Goal: Information Seeking & Learning: Learn about a topic

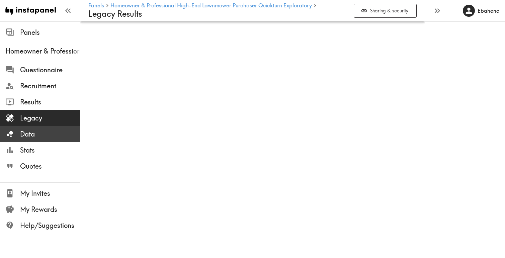
click at [54, 129] on span "Data" at bounding box center [50, 133] width 60 height 9
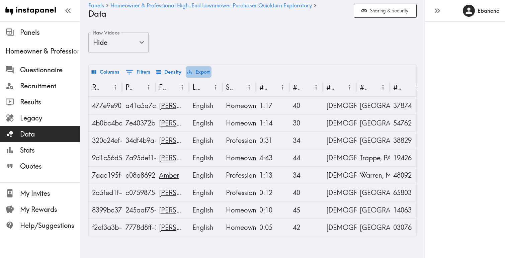
click at [206, 72] on button "Export" at bounding box center [199, 71] width 26 height 11
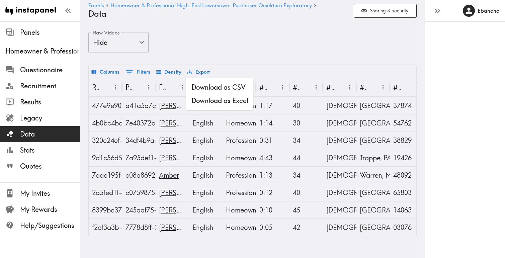
click at [219, 101] on li "Download as Excel" at bounding box center [220, 100] width 68 height 13
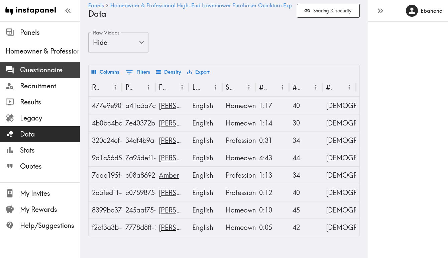
click at [42, 75] on span "Questionnaire" at bounding box center [50, 70] width 60 height 12
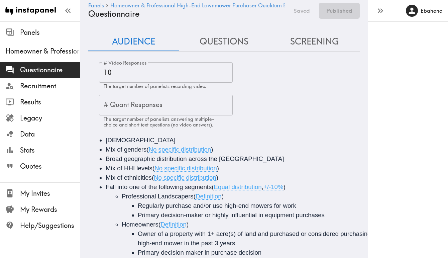
scroll to position [73, 0]
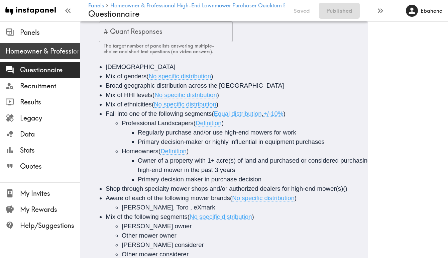
click at [40, 53] on span "Homeowner & Professional High-End Lawnmower Purchaser Quickturn Exploratory" at bounding box center [42, 50] width 75 height 9
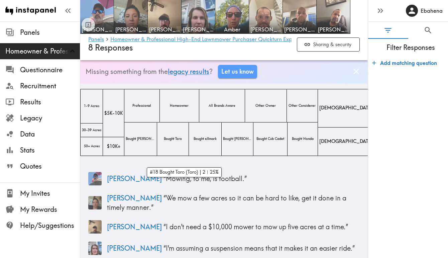
scroll to position [12, 0]
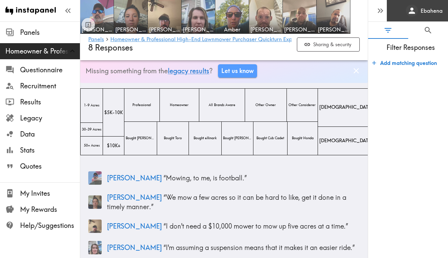
click at [427, 21] on link "Ebahena" at bounding box center [417, 10] width 61 height 21
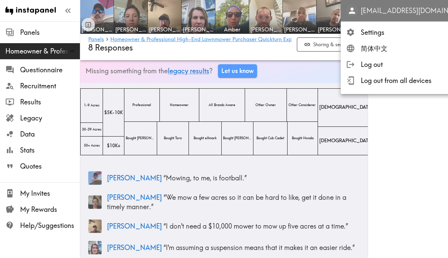
click at [427, 16] on div "ebahena@vsapartners.com" at bounding box center [410, 11] width 129 height 12
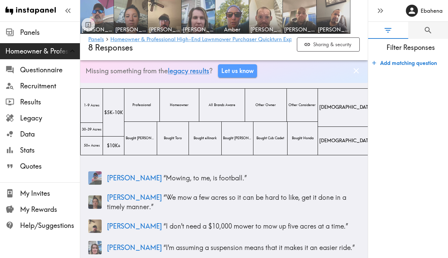
click at [429, 25] on button "0" at bounding box center [428, 30] width 40 height 17
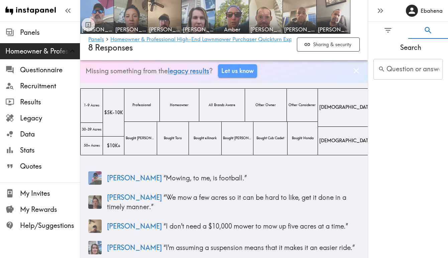
click at [406, 51] on span "Search" at bounding box center [411, 47] width 75 height 9
click at [403, 74] on input "Question or answer text" at bounding box center [408, 69] width 69 height 21
type input "cadillac"
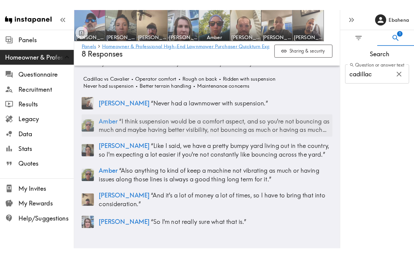
scroll to position [290, 0]
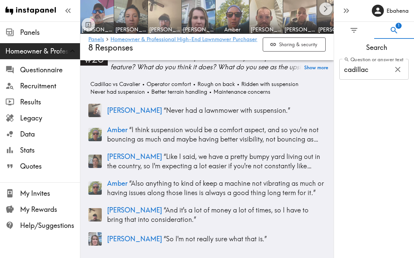
click at [167, 11] on img at bounding box center [164, 16] width 35 height 35
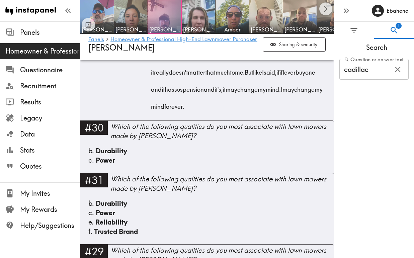
scroll to position [2333, 0]
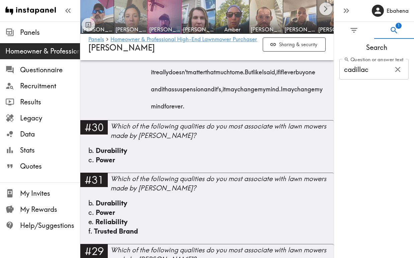
click at [133, 22] on img at bounding box center [130, 16] width 35 height 35
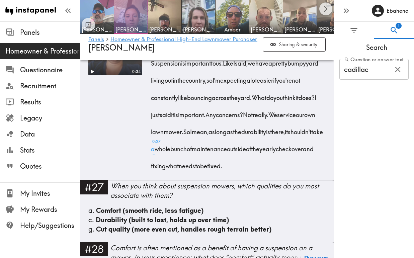
scroll to position [1926, 0]
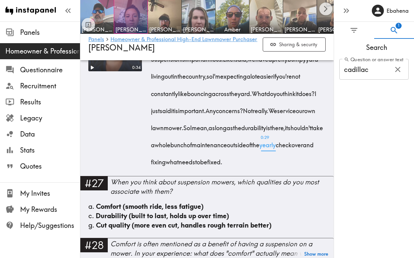
copy div "Suspension is important to us. Like I said, we have a pretty bumpy yard living …"
drag, startPoint x: 148, startPoint y: 102, endPoint x: 257, endPoint y: 222, distance: 162.2
click at [257, 176] on div "0:34 Suspension important Better terrain handling Not bouncing as much Self ser…" at bounding box center [206, 97] width 237 height 158
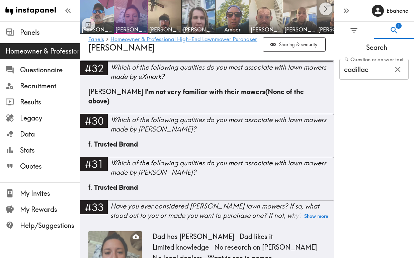
scroll to position [2339, 0]
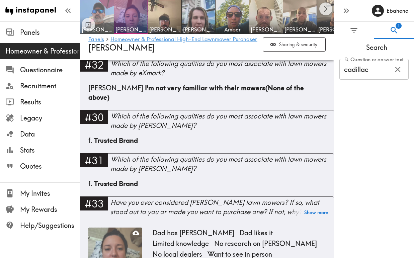
click at [107, 20] on img at bounding box center [97, 16] width 35 height 35
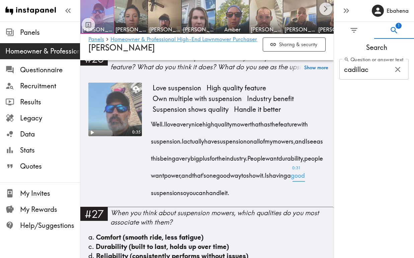
scroll to position [1653, 0]
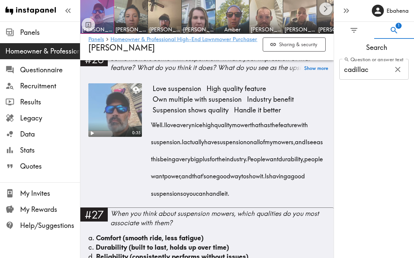
drag, startPoint x: 325, startPoint y: 202, endPoint x: 313, endPoint y: 203, distance: 12.1
click at [313, 200] on div "Well. I love a very nice high quality mower that has the feature with suspensio…" at bounding box center [239, 157] width 173 height 86
drag, startPoint x: 296, startPoint y: 161, endPoint x: 329, endPoint y: 186, distance: 41.7
click at [329, 186] on div "0:35 Love suspension High quality feature Own multiple with suspension Industry…" at bounding box center [206, 142] width 253 height 129
drag, startPoint x: 323, startPoint y: 203, endPoint x: 298, endPoint y: 162, distance: 48.1
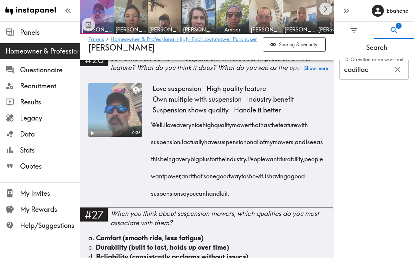
click at [298, 162] on div "Well. I love a very nice high quality mower that has the feature with suspensio…" at bounding box center [239, 157] width 173 height 86
copy div "People want durability, people want power, and that's one good way to show it. …"
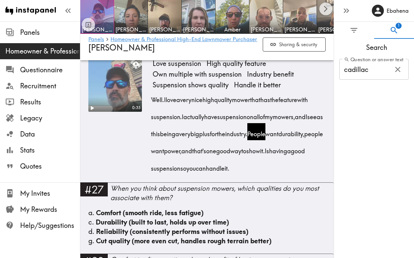
scroll to position [1679, 0]
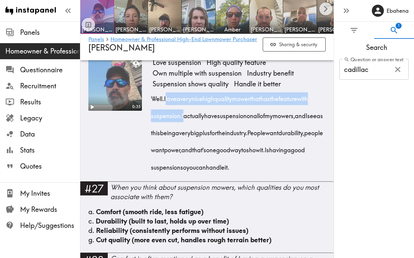
drag, startPoint x: 168, startPoint y: 106, endPoint x: 197, endPoint y: 128, distance: 36.4
click at [197, 128] on div "Well. I love a very nice high quality mower that has the feature with suspensio…" at bounding box center [239, 131] width 173 height 86
copy div "I love a very nice high quality mower that has the feature with suspension."
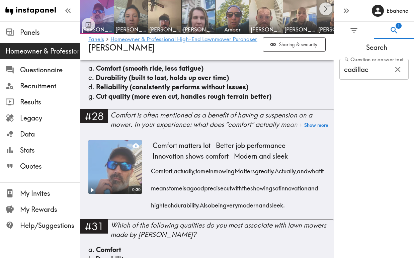
scroll to position [1844, 0]
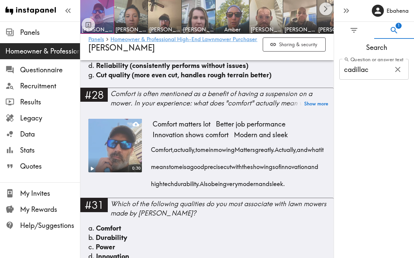
drag, startPoint x: 210, startPoint y: 211, endPoint x: 203, endPoint y: 176, distance: 35.2
click at [203, 176] on div "Comfort, actually, to me in mowing Matters greatly. Actually, and what it means…" at bounding box center [239, 165] width 173 height 52
copy div "to me is a good precise cut with the showings of innovation and high tech durab…"
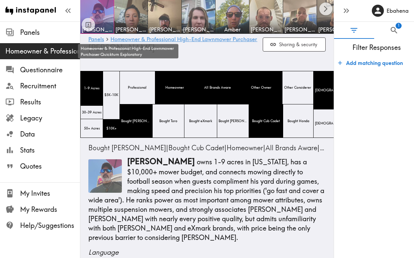
click at [40, 54] on span "Homeowner & Professional High-End Lawnmower Purchaser Quickturn Exploratory" at bounding box center [42, 50] width 75 height 9
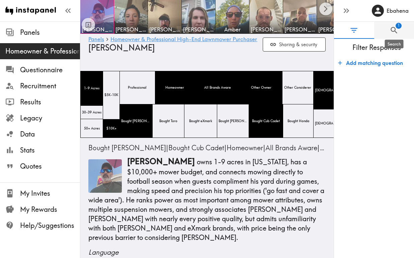
click at [396, 32] on icon "Search" at bounding box center [393, 30] width 9 height 9
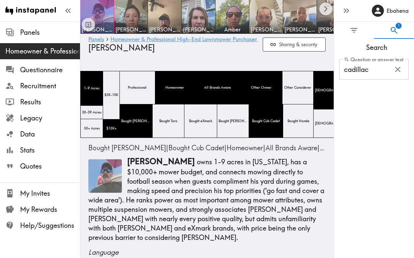
click at [396, 71] on icon "button" at bounding box center [397, 69] width 5 height 5
click at [346, 16] on button "button" at bounding box center [345, 10] width 13 height 13
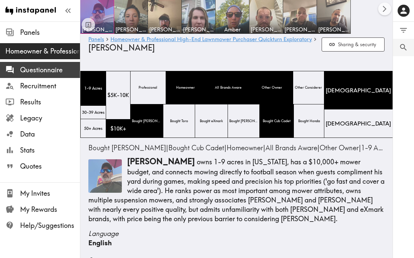
click at [32, 66] on span "Questionnaire" at bounding box center [50, 69] width 60 height 9
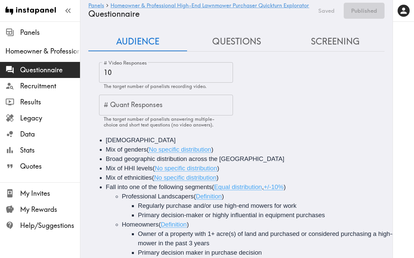
scroll to position [73, 0]
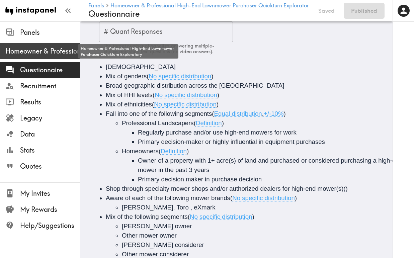
click at [35, 54] on span "Homeowner & Professional High-End Lawnmower Purchaser Quickturn Exploratory" at bounding box center [42, 50] width 75 height 9
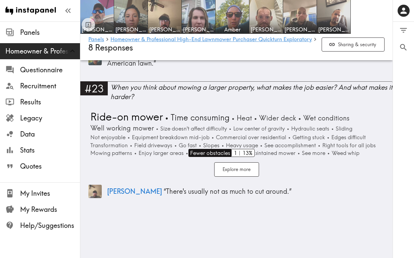
scroll to position [2745, 0]
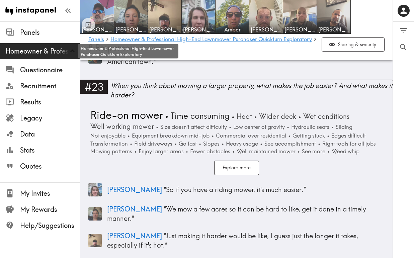
click at [52, 54] on span "Homeowner & Professional High-End Lawnmower Purchaser Quickturn Exploratory" at bounding box center [42, 50] width 75 height 9
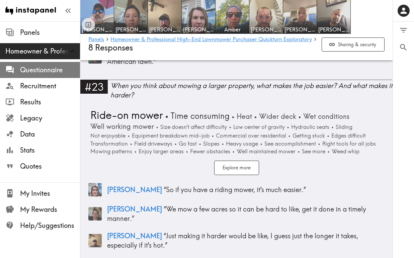
click at [50, 72] on span "Questionnaire" at bounding box center [50, 69] width 60 height 9
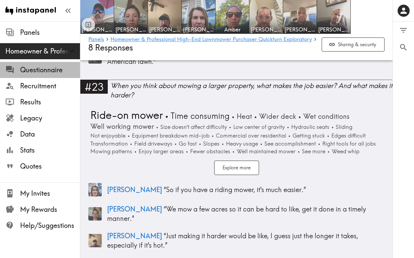
scroll to position [73, 0]
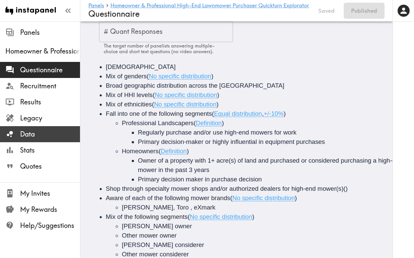
click at [34, 132] on span "Data" at bounding box center [50, 133] width 60 height 9
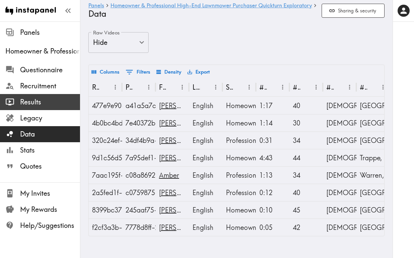
click at [39, 98] on span "Results" at bounding box center [50, 101] width 60 height 9
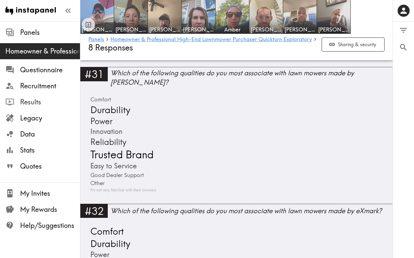
scroll to position [4091, 0]
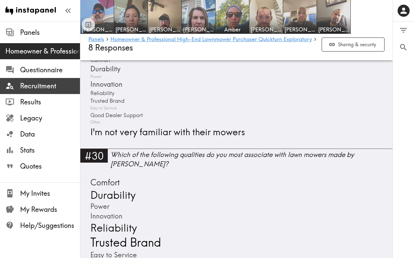
click at [54, 85] on span "Recruitment" at bounding box center [50, 85] width 60 height 9
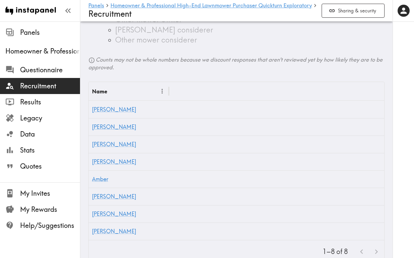
scroll to position [261, 0]
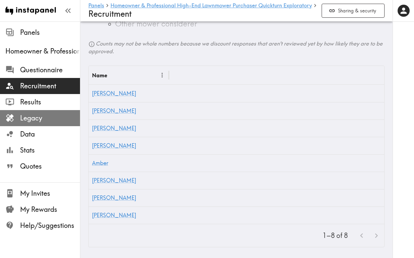
click at [45, 118] on span "Legacy" at bounding box center [50, 117] width 60 height 9
